Goal: Information Seeking & Learning: Understand process/instructions

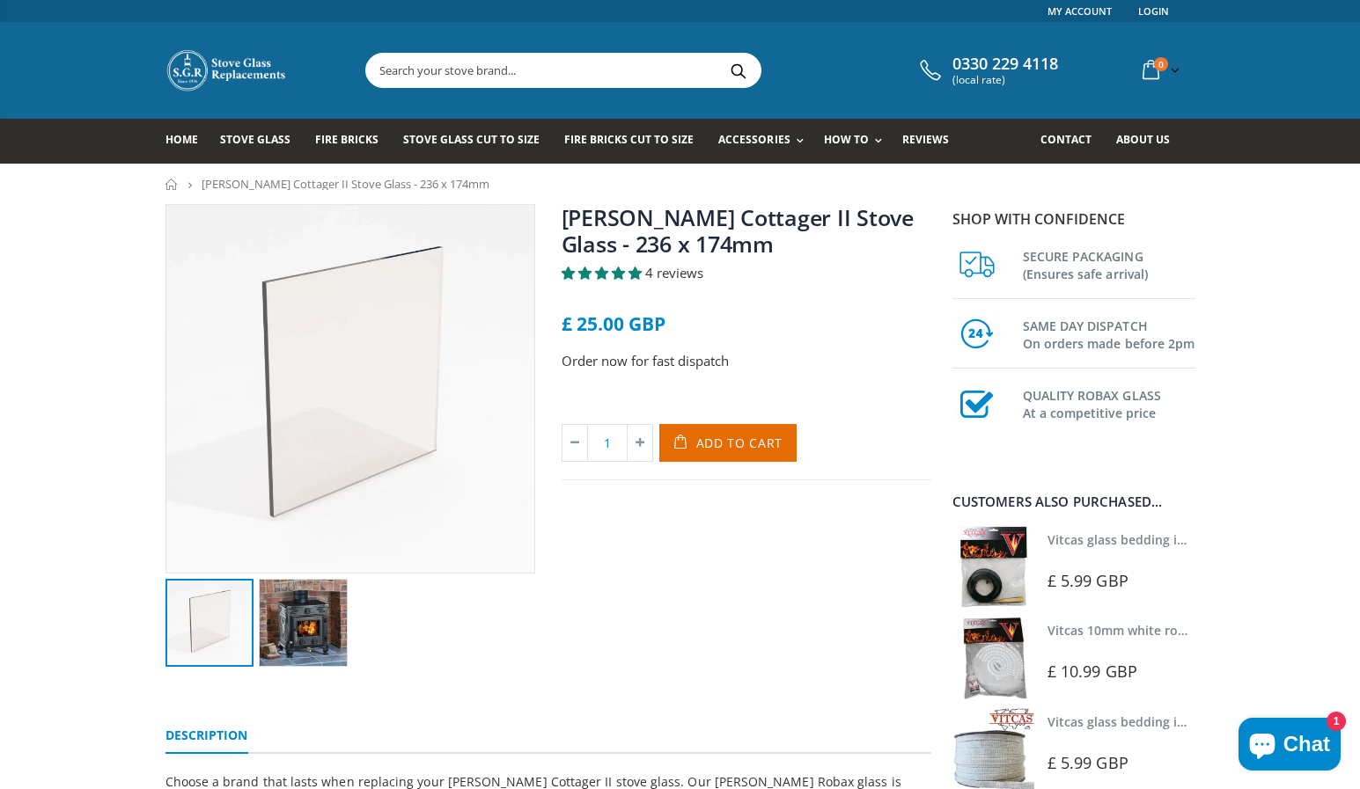
click at [1010, 569] on img at bounding box center [993, 567] width 82 height 82
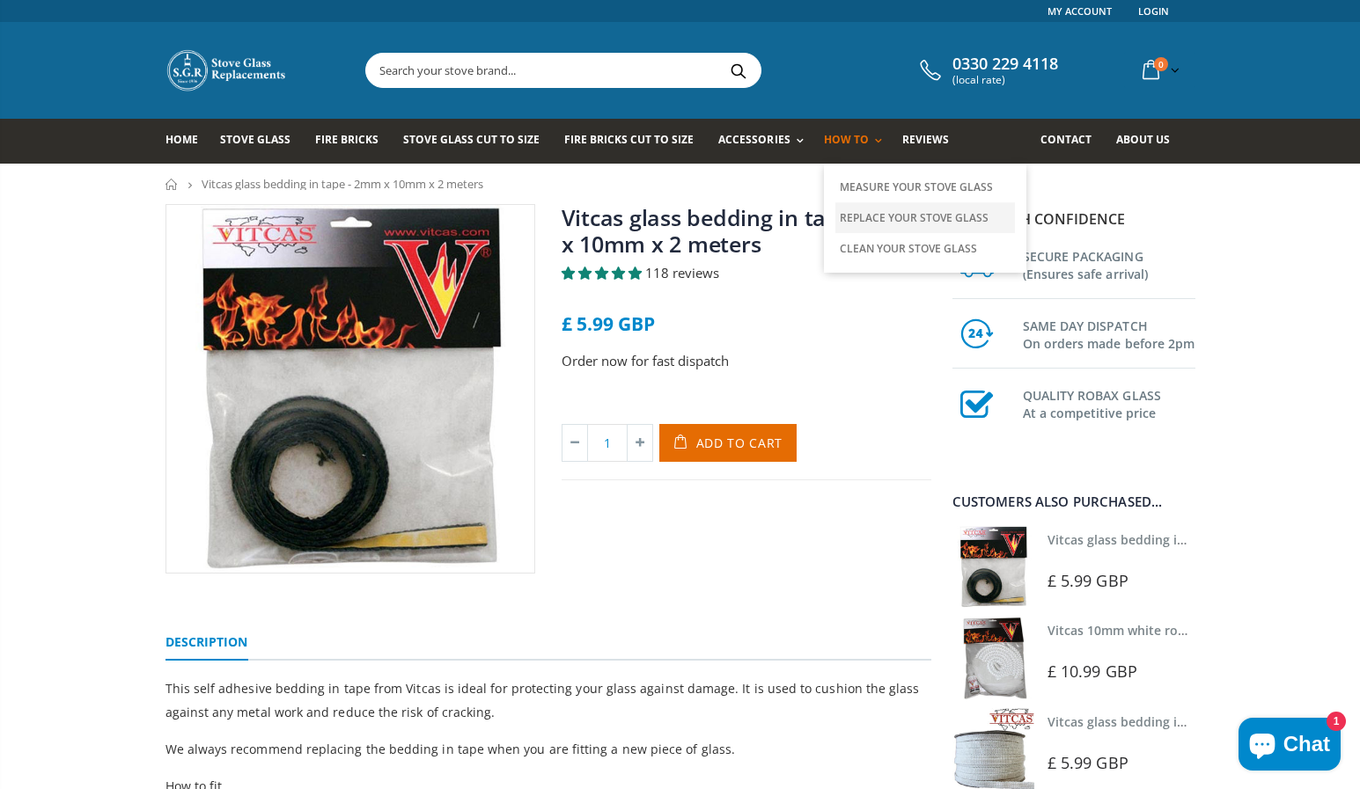
click at [882, 213] on link "Replace Your Stove Glass" at bounding box center [925, 217] width 180 height 31
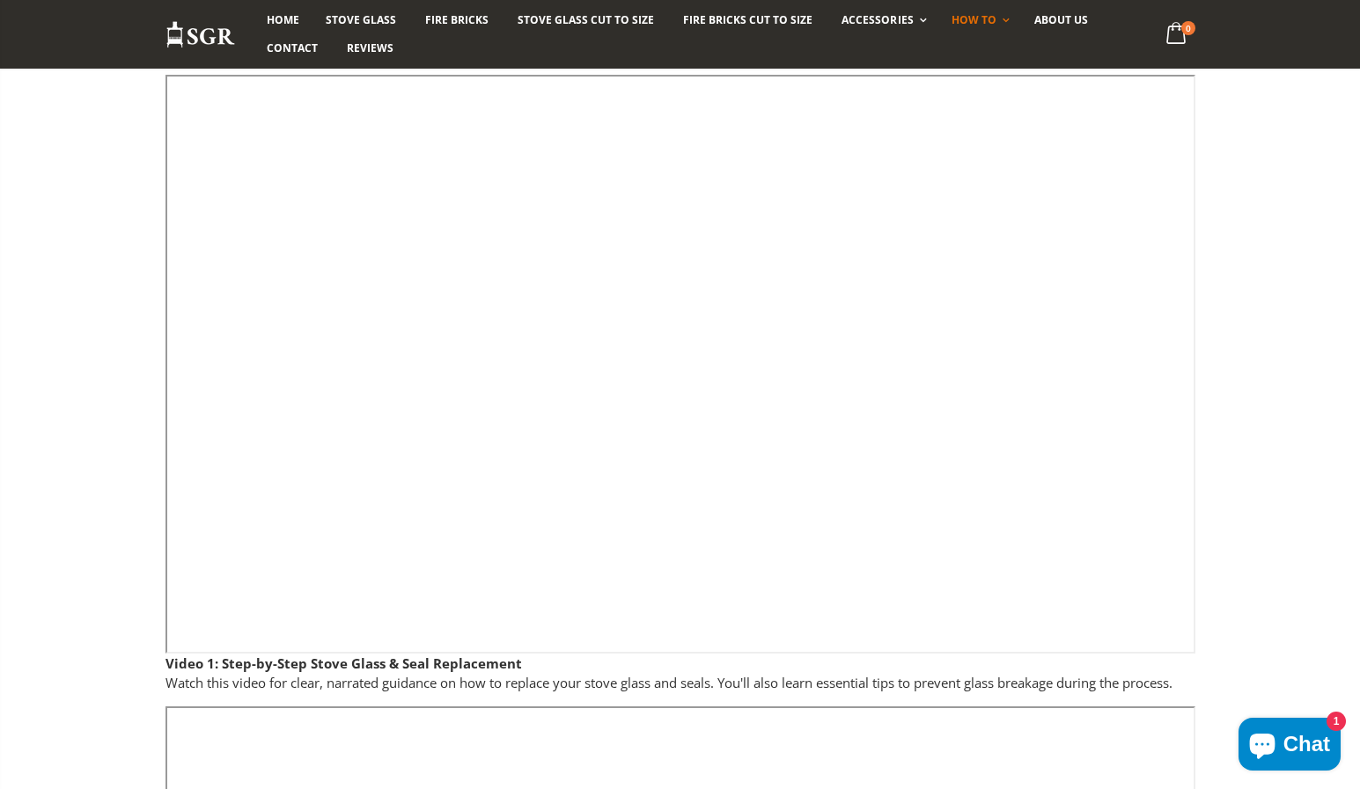
scroll to position [176, 0]
